Goal: Task Accomplishment & Management: Manage account settings

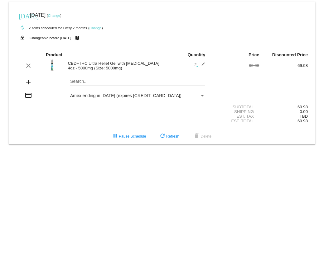
click at [96, 26] on link "Change" at bounding box center [95, 28] width 12 height 4
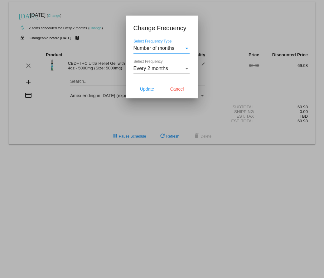
click at [187, 69] on div "Select Frequency" at bounding box center [186, 69] width 3 height 2
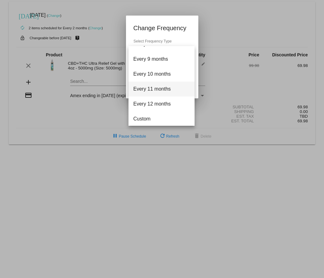
scroll to position [115, 0]
click at [105, 121] on div at bounding box center [162, 139] width 324 height 278
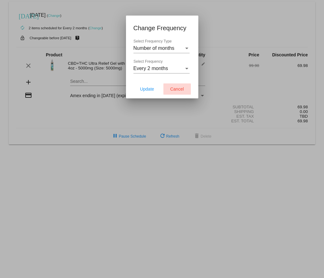
click at [179, 89] on span "Cancel" at bounding box center [177, 89] width 14 height 5
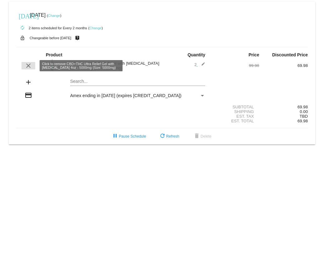
click at [27, 66] on mat-icon "clear" at bounding box center [28, 65] width 7 height 7
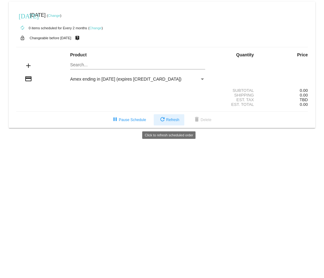
click at [173, 122] on span "refresh Refresh" at bounding box center [169, 120] width 21 height 4
click at [27, 65] on mat-icon "add" at bounding box center [28, 65] width 7 height 7
click at [25, 80] on mat-icon "credit_card" at bounding box center [28, 78] width 7 height 7
click at [203, 79] on div "Payment Method" at bounding box center [202, 80] width 3 height 2
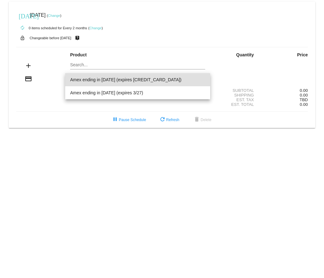
drag, startPoint x: 215, startPoint y: 151, endPoint x: 170, endPoint y: 135, distance: 47.5
click at [207, 150] on div at bounding box center [162, 139] width 324 height 278
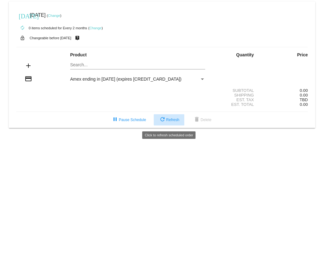
click at [171, 121] on span "refresh Refresh" at bounding box center [169, 120] width 21 height 4
click at [24, 16] on mat-icon "[DATE]" at bounding box center [22, 15] width 7 height 7
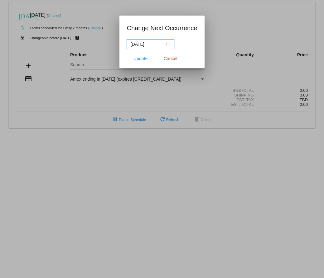
click at [154, 43] on input "[DATE]" at bounding box center [148, 44] width 34 height 7
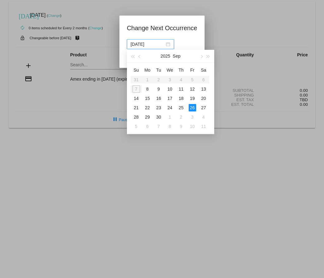
click at [165, 45] on div "[DATE]" at bounding box center [151, 44] width 40 height 7
click at [159, 118] on div "30" at bounding box center [158, 116] width 7 height 7
type input "2025-09-30"
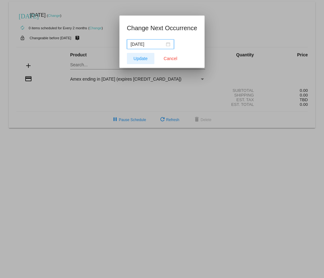
click at [141, 59] on span "Update" at bounding box center [140, 58] width 14 height 5
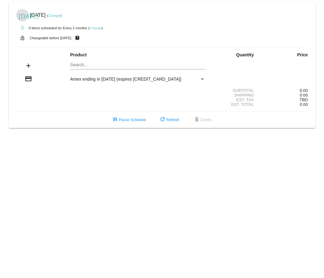
click at [76, 65] on mat-card "today Sep 30 2025 ( Change ) autorenew 0 items scheduled for Every 2 months ( C…" at bounding box center [162, 65] width 306 height 126
click at [128, 121] on span "pause Pause Schedule" at bounding box center [128, 120] width 35 height 4
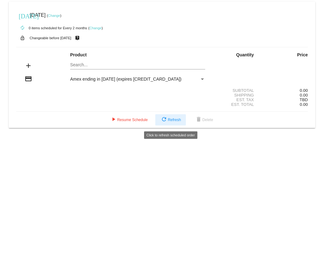
click at [176, 122] on span "refresh Refresh" at bounding box center [170, 120] width 21 height 4
